Goal: Task Accomplishment & Management: Complete application form

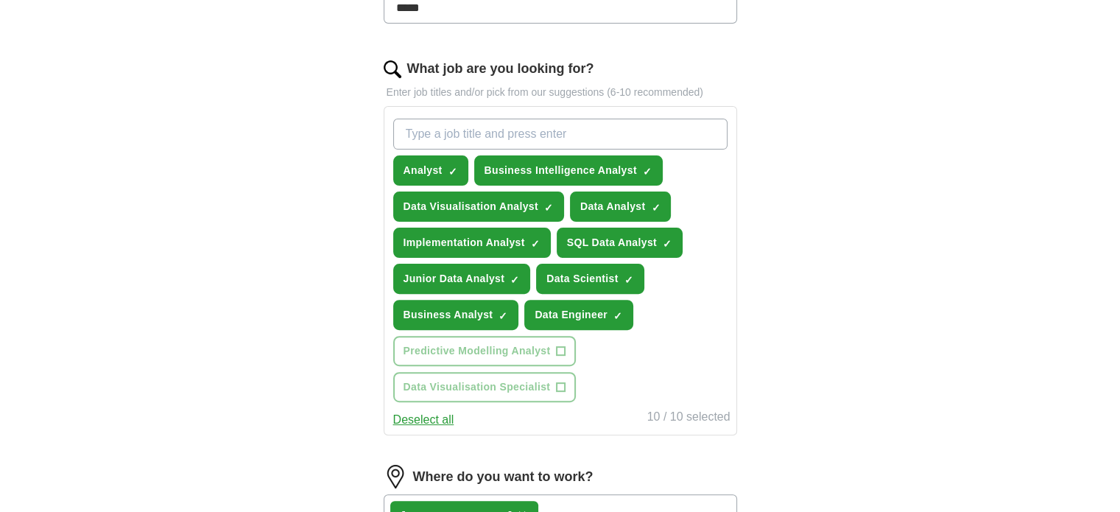
scroll to position [436, 0]
click at [608, 320] on button "Data Engineer ✓ ×" at bounding box center [578, 315] width 109 height 30
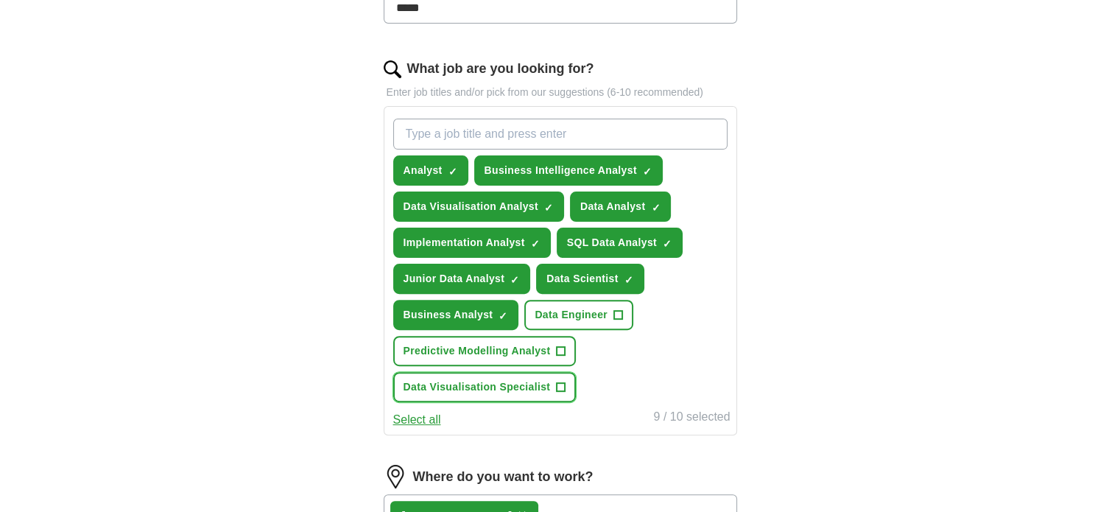
click at [557, 383] on span "+" at bounding box center [561, 387] width 9 height 12
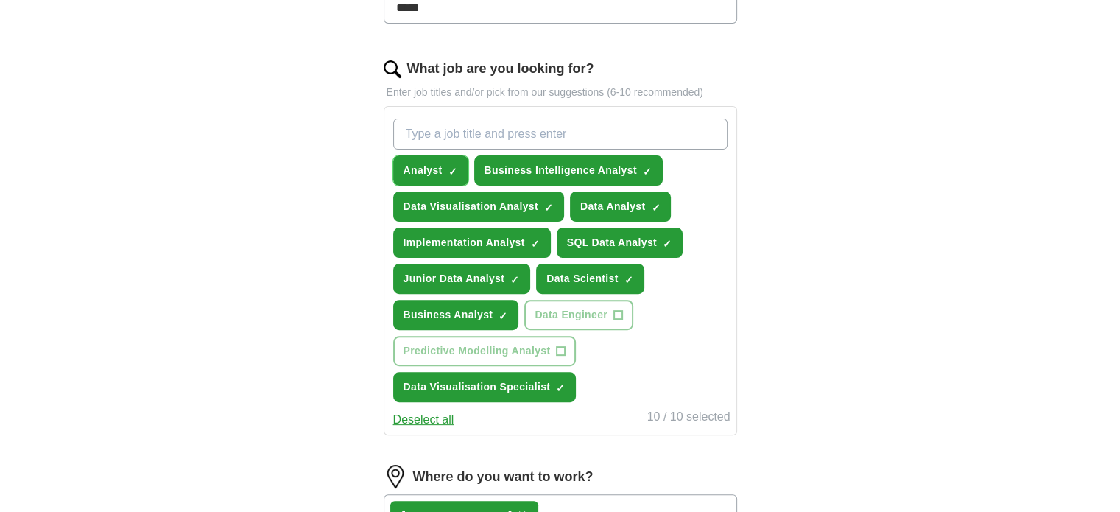
click at [445, 173] on button "Analyst ✓ ×" at bounding box center [430, 170] width 75 height 30
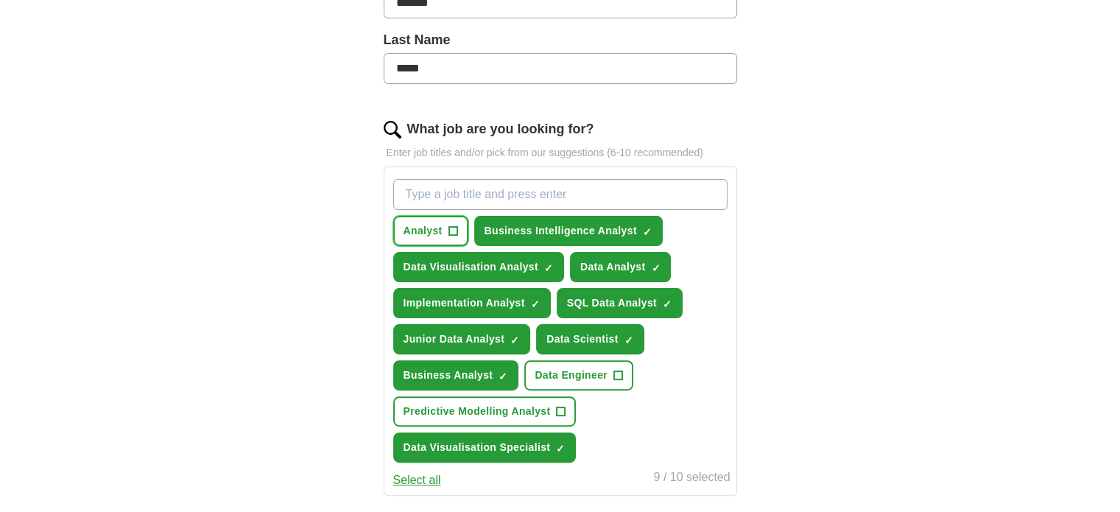
scroll to position [374, 0]
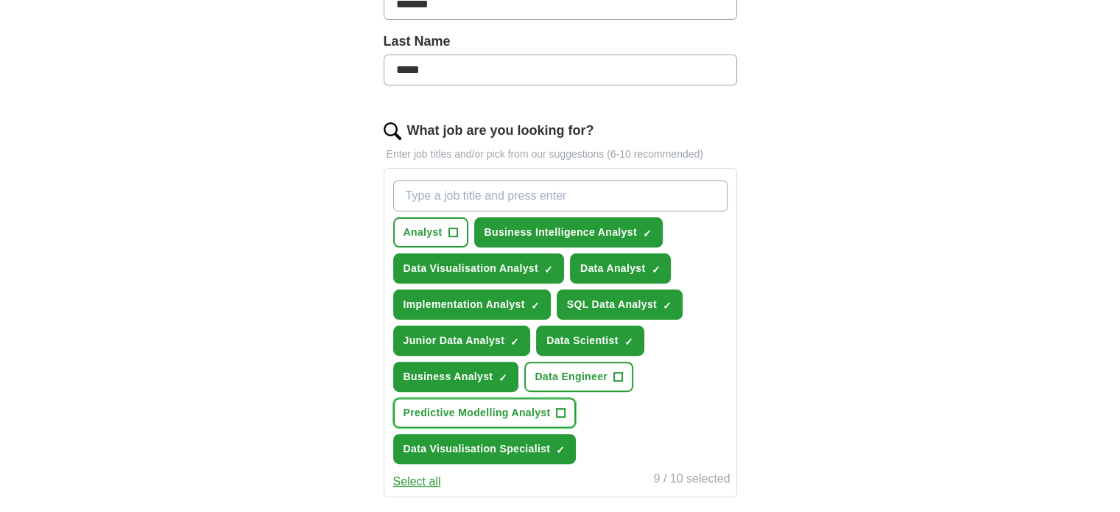
click at [531, 409] on span "Predictive Modelling Analyst" at bounding box center [477, 412] width 147 height 15
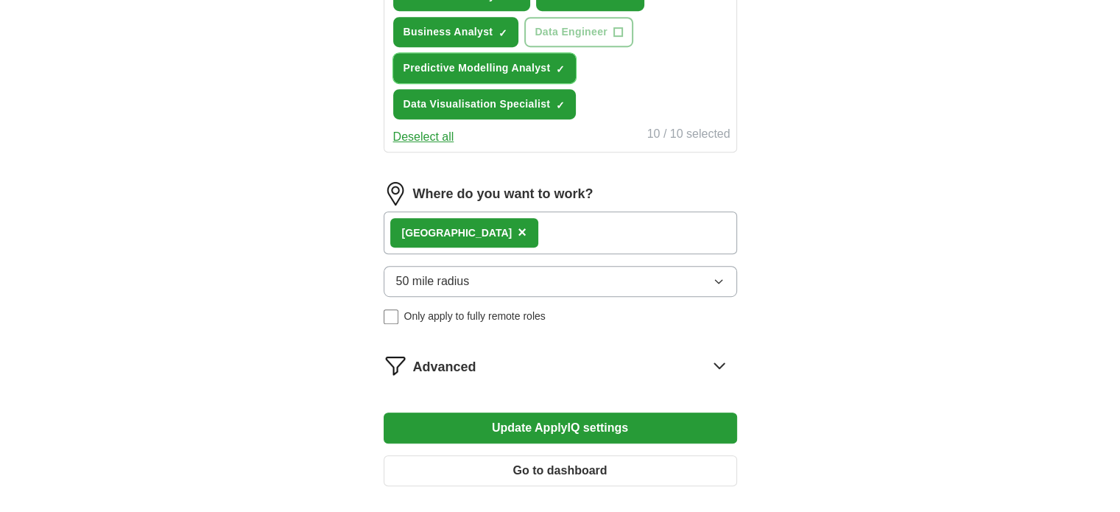
scroll to position [721, 0]
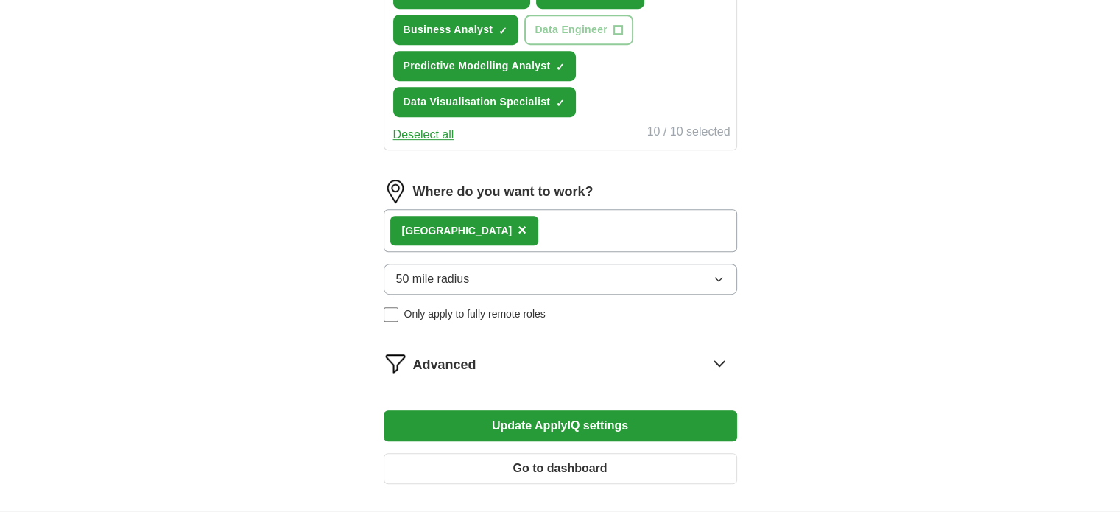
click at [536, 240] on div "London ×" at bounding box center [560, 230] width 353 height 43
click at [570, 227] on div "London ×" at bounding box center [560, 230] width 353 height 43
click at [488, 235] on div "London ×" at bounding box center [560, 230] width 353 height 43
click at [493, 220] on div "London ×" at bounding box center [560, 230] width 353 height 43
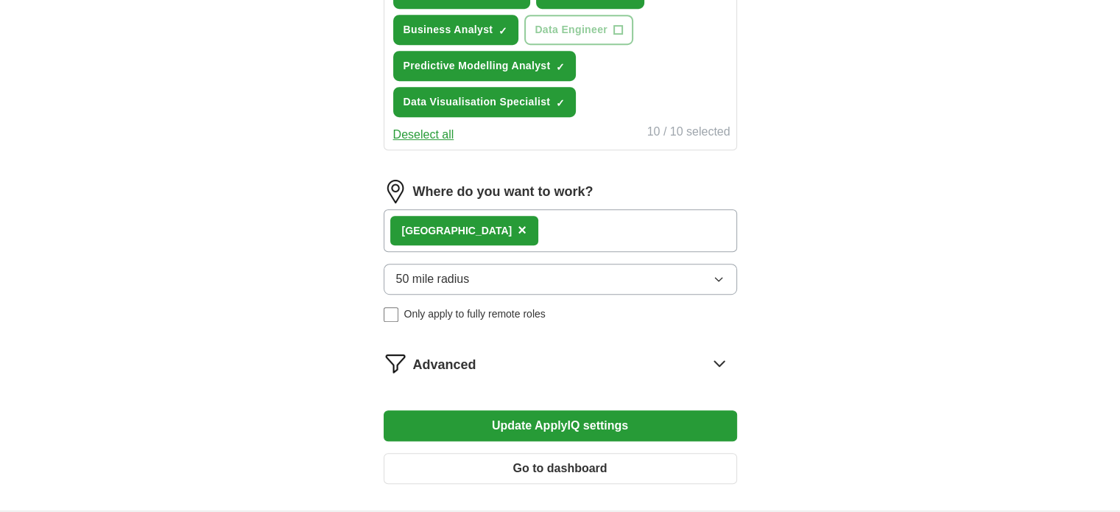
click at [527, 272] on button "50 mile radius" at bounding box center [560, 279] width 353 height 31
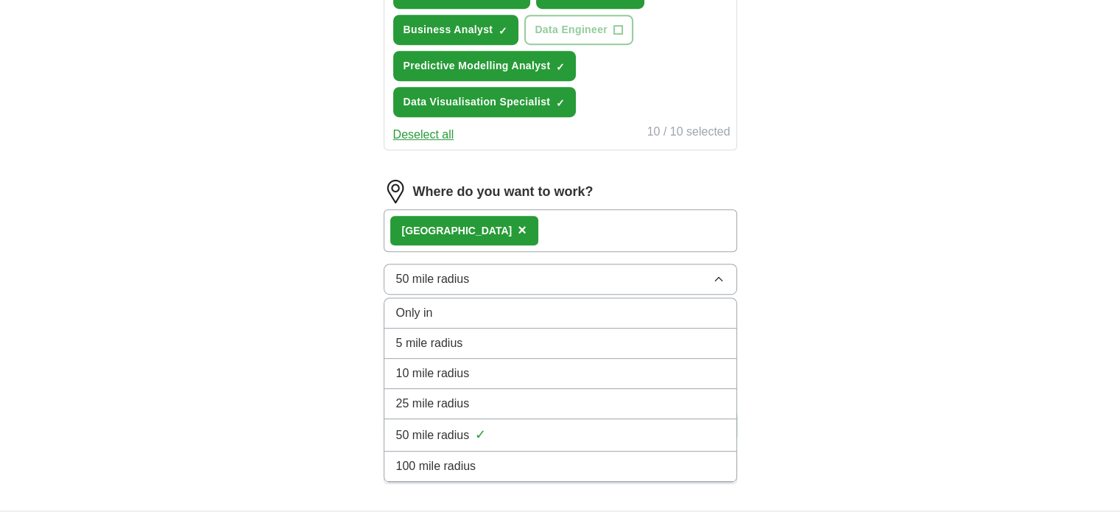
click at [483, 465] on div "100 mile radius" at bounding box center [560, 466] width 328 height 18
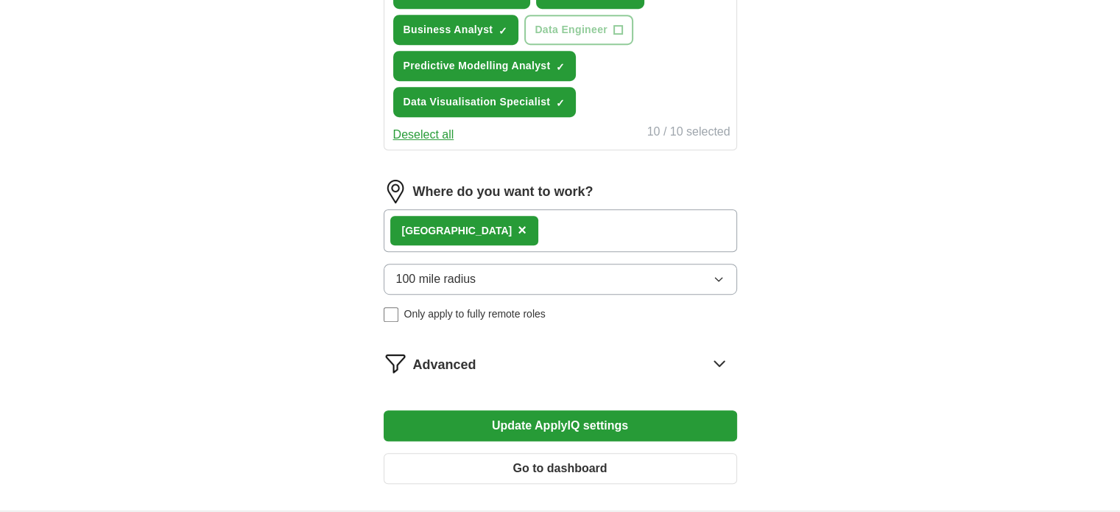
click at [527, 412] on button "Update ApplyIQ settings" at bounding box center [560, 425] width 353 height 31
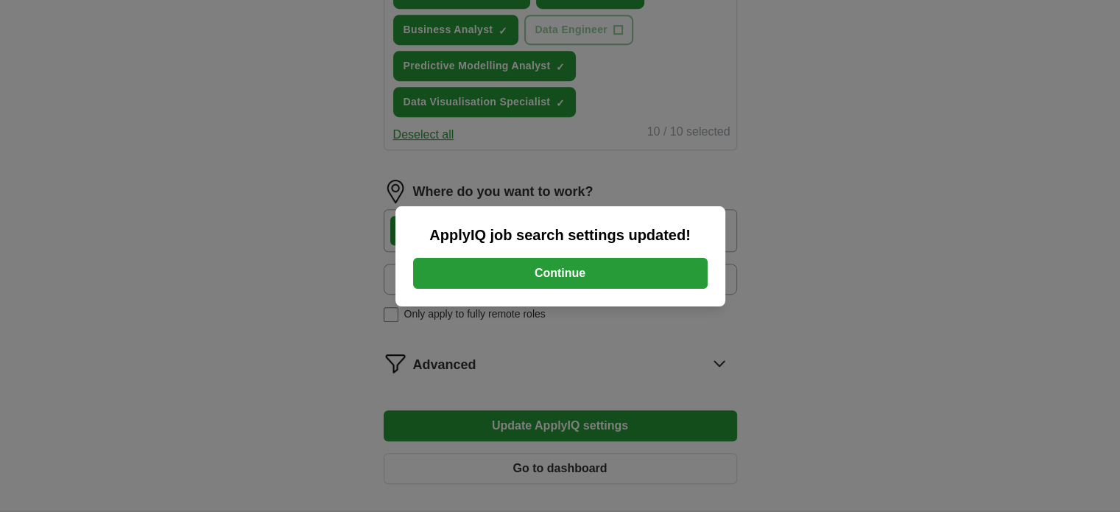
click at [563, 271] on button "Continue" at bounding box center [560, 273] width 295 height 31
